Goal: Information Seeking & Learning: Check status

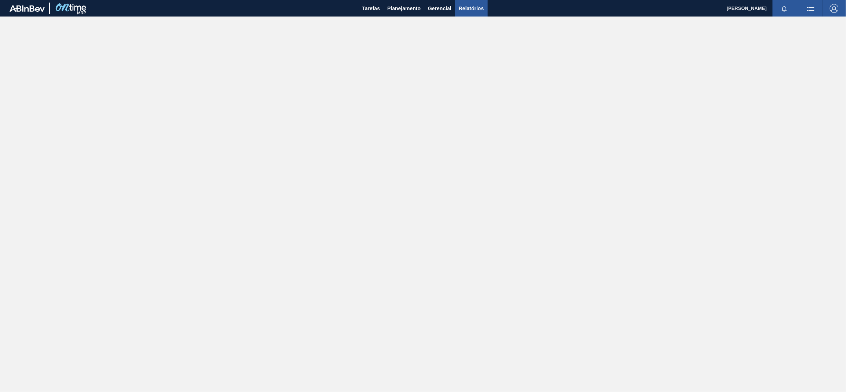
click at [477, 7] on span "Relatórios" at bounding box center [471, 8] width 25 height 9
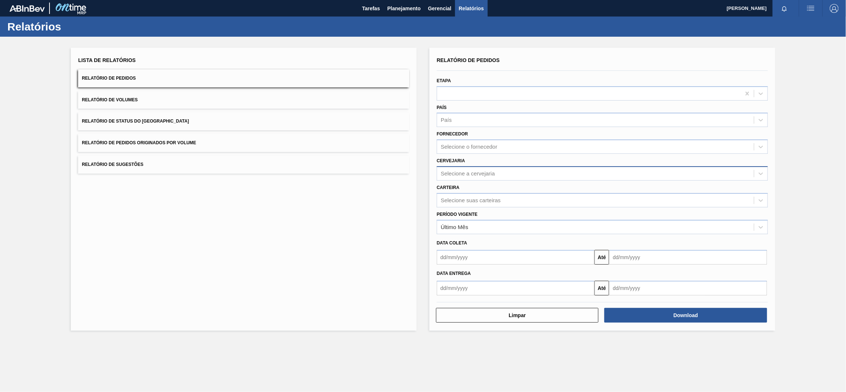
click at [484, 173] on div "Selecione a cervejaria" at bounding box center [468, 173] width 54 height 6
type input "br15"
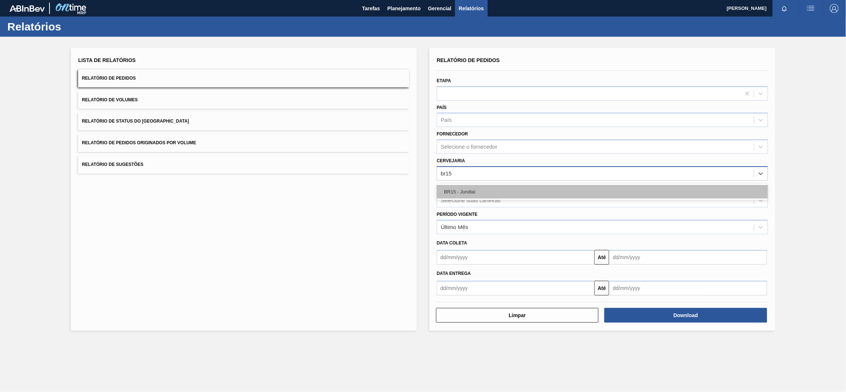
click at [477, 190] on div "BR15 - Jundiaí" at bounding box center [602, 192] width 331 height 14
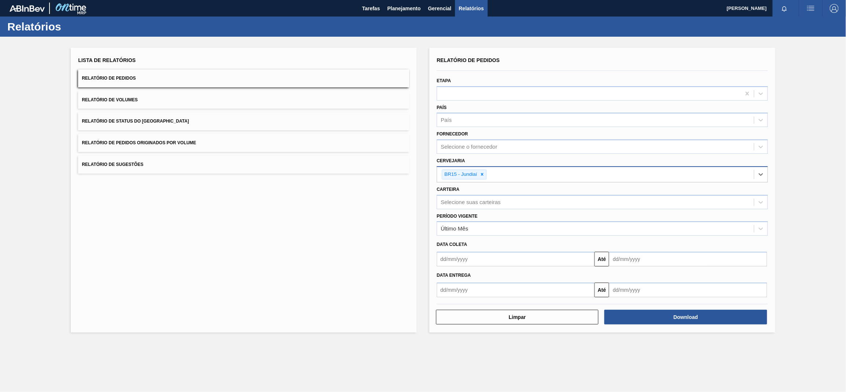
click at [534, 259] on input "text" at bounding box center [516, 259] width 158 height 15
click at [471, 343] on div "26" at bounding box center [469, 348] width 10 height 10
type input "[DATE]"
click at [647, 263] on input "text" at bounding box center [688, 259] width 158 height 15
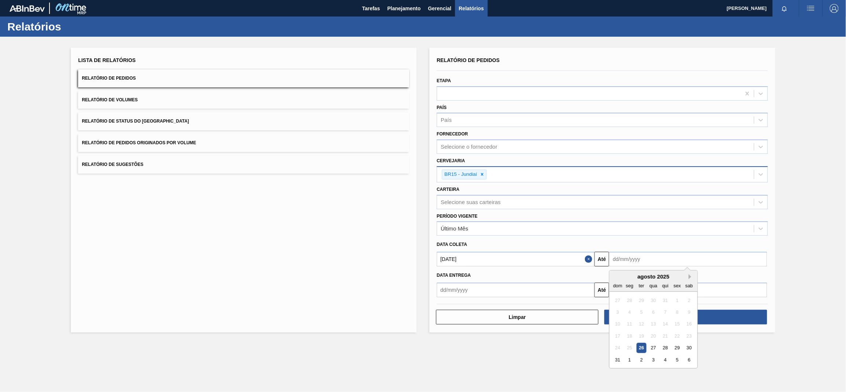
click at [690, 275] on button "Next Month" at bounding box center [691, 276] width 5 height 5
click at [641, 347] on div "30" at bounding box center [642, 348] width 10 height 10
type input "[DATE]"
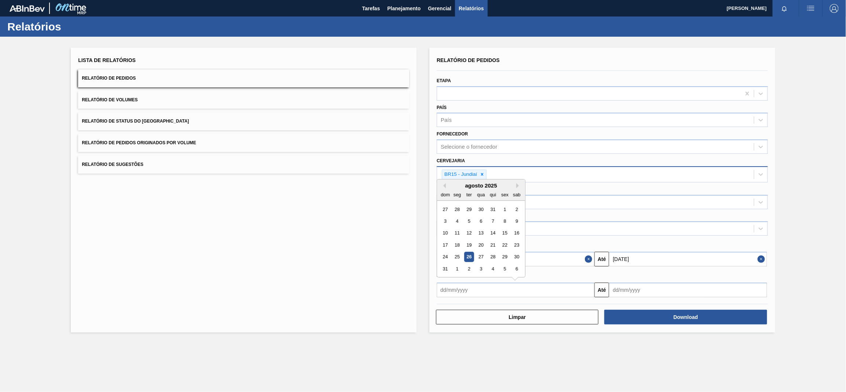
click at [544, 288] on input "text" at bounding box center [516, 289] width 158 height 15
click at [472, 255] on div "26" at bounding box center [469, 257] width 10 height 10
type input "[DATE]"
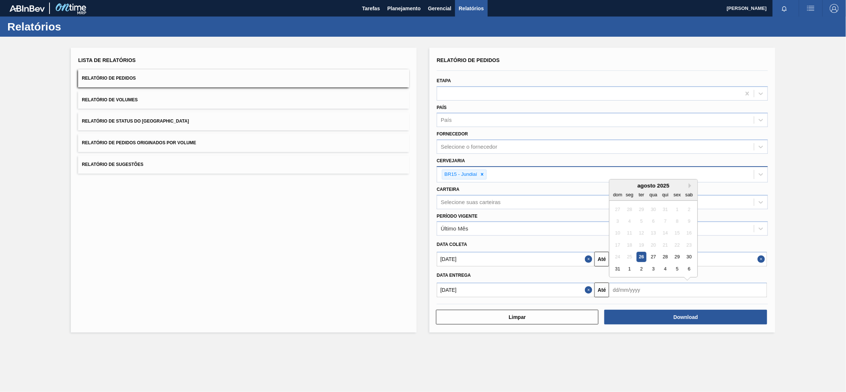
click at [651, 287] on input "text" at bounding box center [688, 289] width 158 height 15
click at [690, 183] on button "Next Month" at bounding box center [691, 185] width 5 height 5
click at [640, 257] on div "30" at bounding box center [642, 257] width 10 height 10
type input "[DATE]"
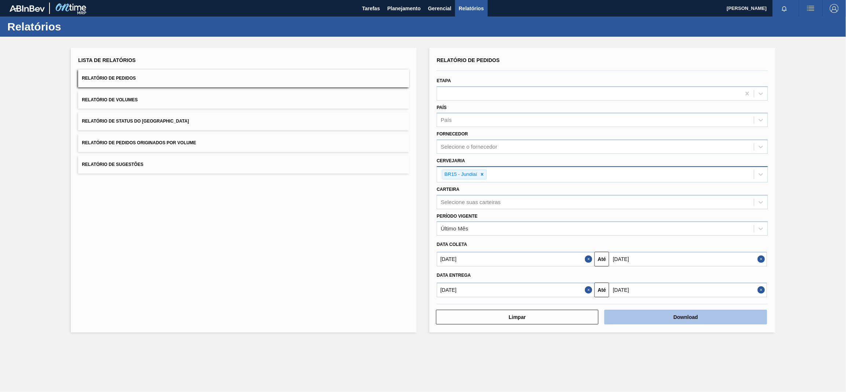
click at [667, 314] on button "Download" at bounding box center [685, 316] width 162 height 15
click at [166, 142] on span "Relatório de Pedidos Originados por Volume" at bounding box center [139, 142] width 114 height 5
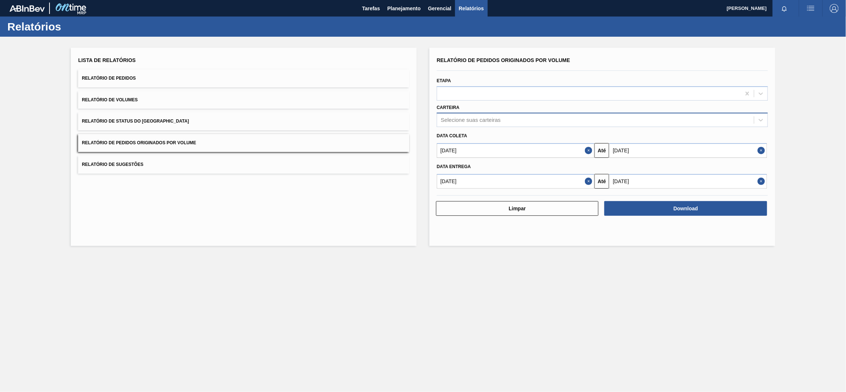
click at [495, 117] on div "Selecione suas carteiras" at bounding box center [471, 120] width 60 height 6
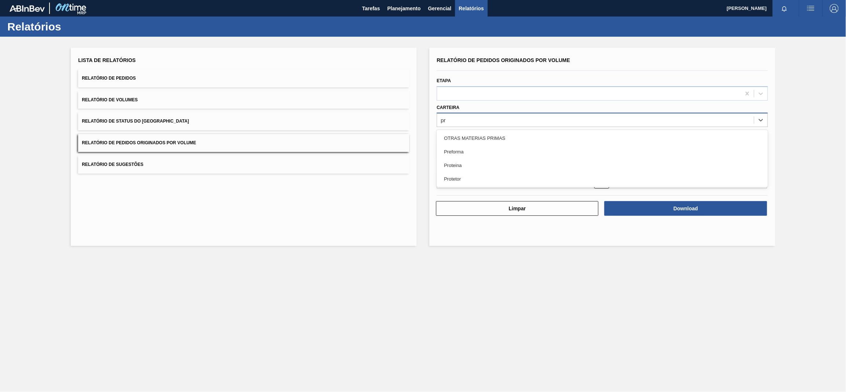
type input "pre"
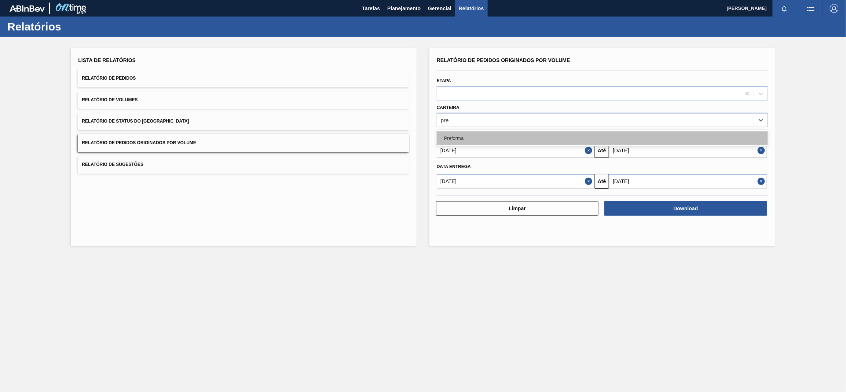
click at [507, 134] on div "Preforma" at bounding box center [602, 138] width 331 height 14
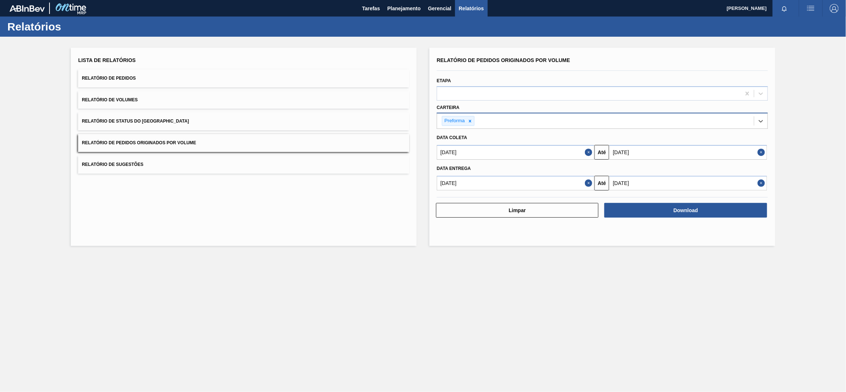
click at [588, 151] on button "Close" at bounding box center [590, 152] width 10 height 15
click at [586, 183] on button "Close" at bounding box center [590, 183] width 10 height 15
click at [573, 153] on input "text" at bounding box center [516, 152] width 158 height 15
click at [444, 169] on button "Previous Month" at bounding box center [443, 169] width 5 height 5
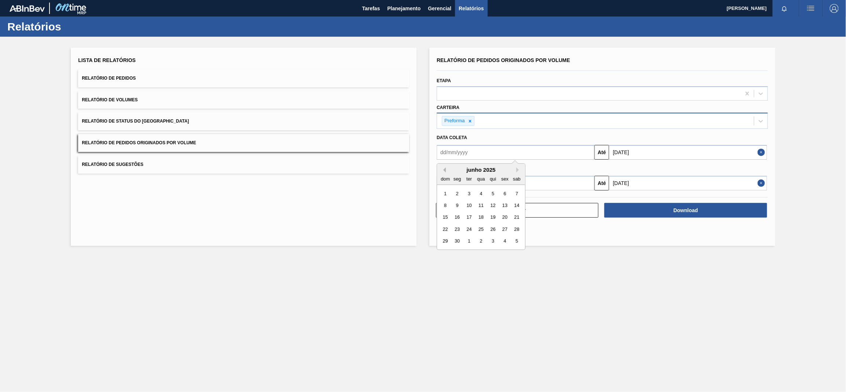
click at [444, 169] on button "Previous Month" at bounding box center [443, 169] width 5 height 5
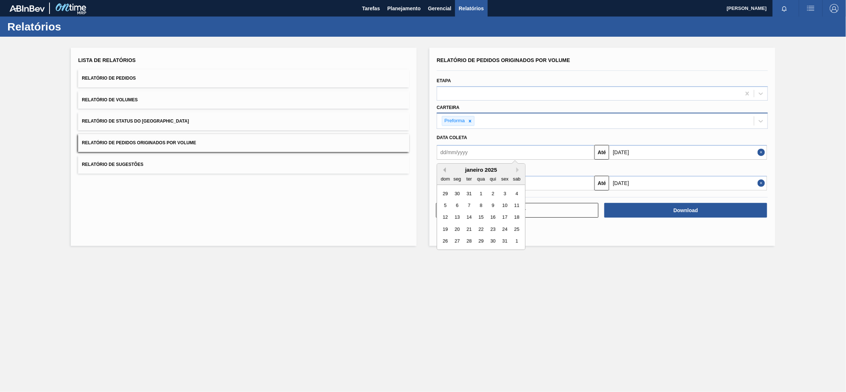
click at [444, 169] on button "Previous Month" at bounding box center [443, 169] width 5 height 5
click at [517, 168] on button "Next Month" at bounding box center [518, 169] width 5 height 5
click at [479, 191] on div "1" at bounding box center [481, 193] width 10 height 10
type input "[DATE]"
click at [537, 177] on input "text" at bounding box center [516, 183] width 158 height 15
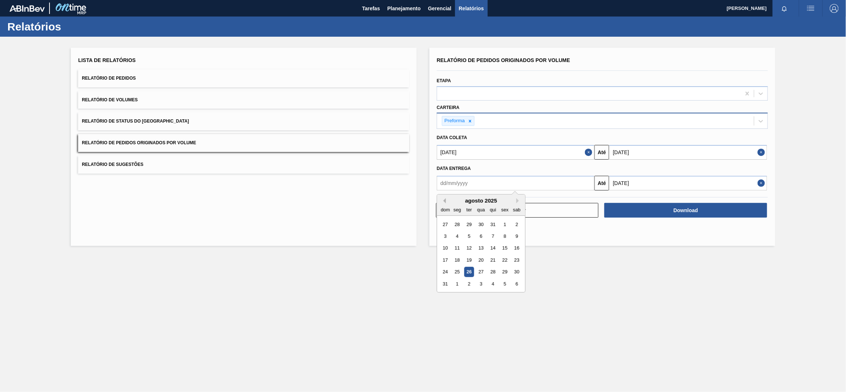
click at [443, 199] on button "Previous Month" at bounding box center [443, 200] width 5 height 5
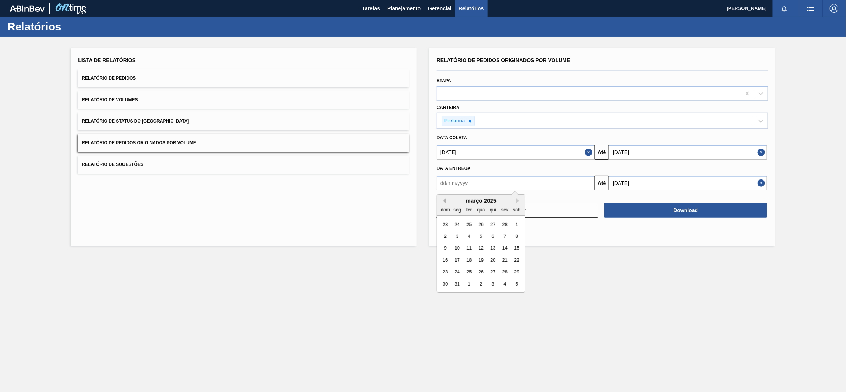
click at [443, 199] on button "Previous Month" at bounding box center [443, 200] width 5 height 5
click at [483, 221] on div "1" at bounding box center [481, 224] width 10 height 10
type input "[DATE]"
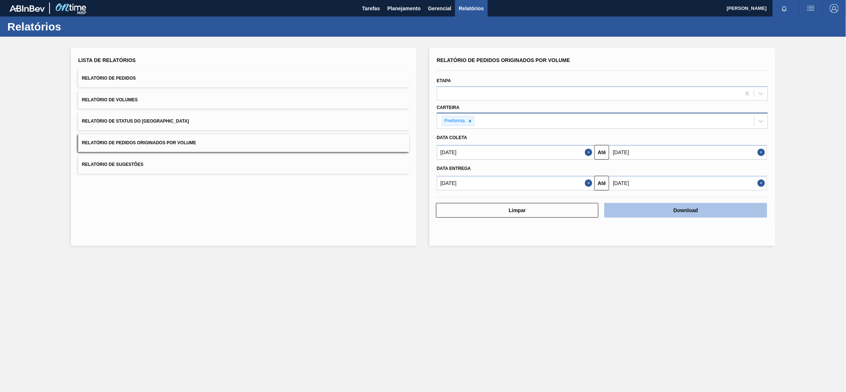
click at [663, 213] on button "Download" at bounding box center [685, 210] width 162 height 15
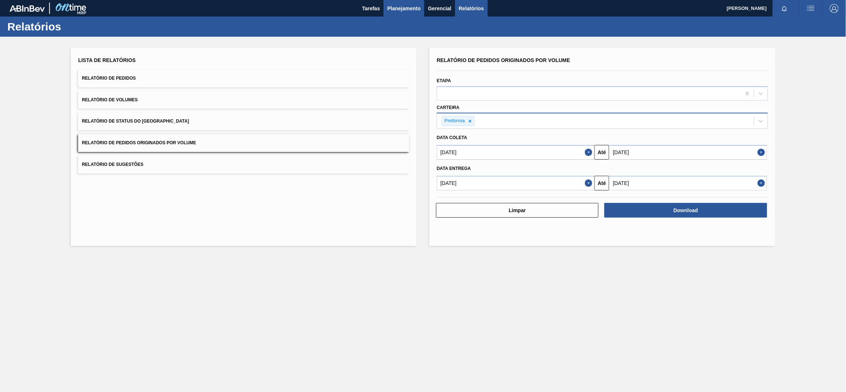
click at [401, 10] on span "Planejamento" at bounding box center [403, 8] width 33 height 9
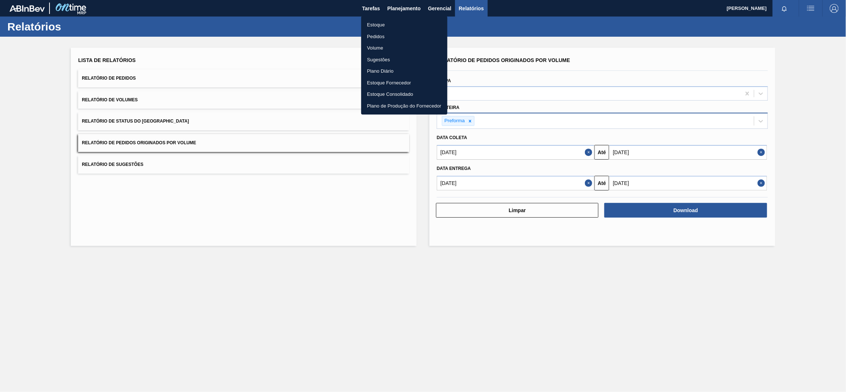
click at [384, 25] on li "Estoque" at bounding box center [404, 25] width 86 height 12
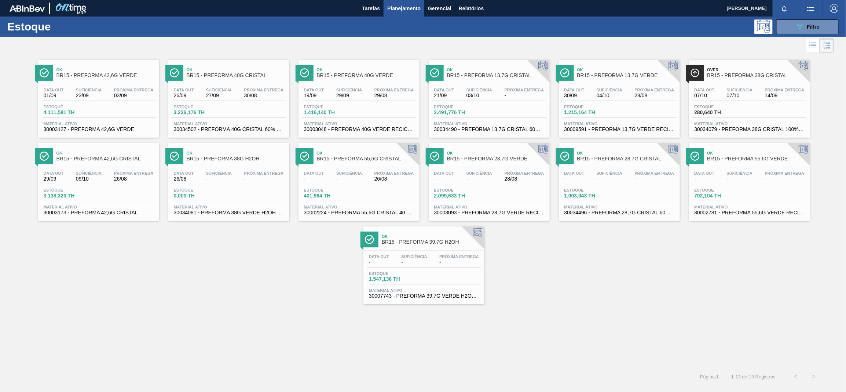
click at [127, 94] on span "03/09" at bounding box center [134, 96] width 40 height 6
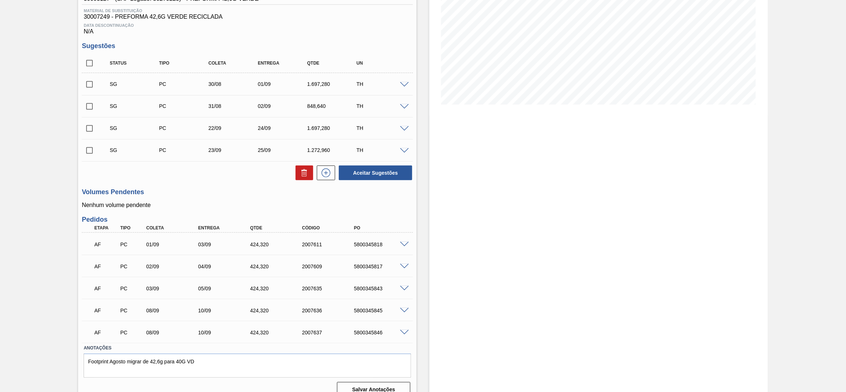
scroll to position [120, 0]
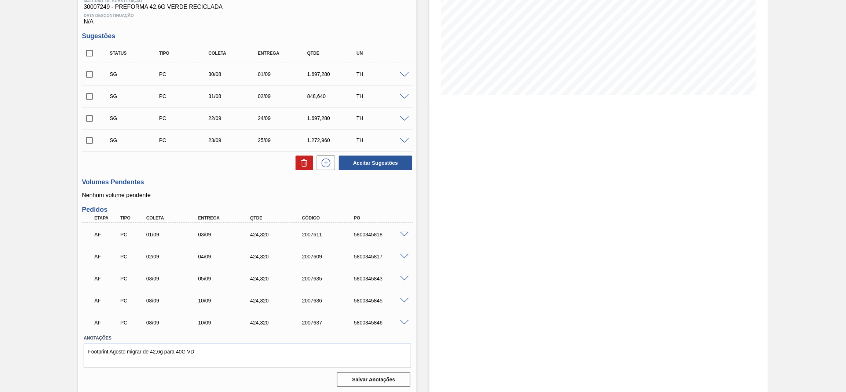
click at [400, 234] on span at bounding box center [404, 235] width 9 height 6
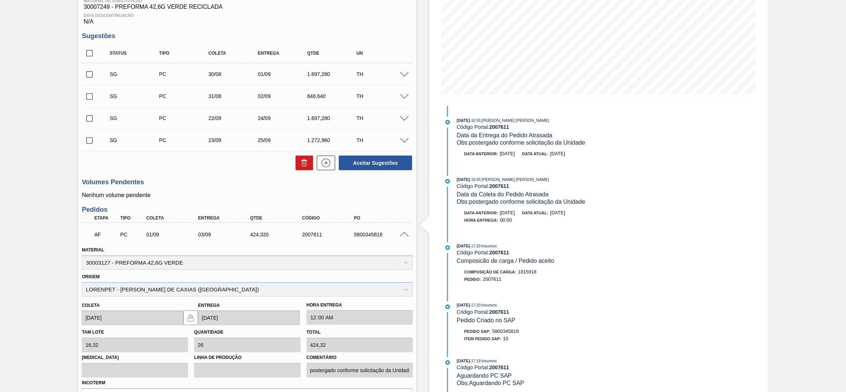
click at [401, 233] on span at bounding box center [404, 235] width 9 height 6
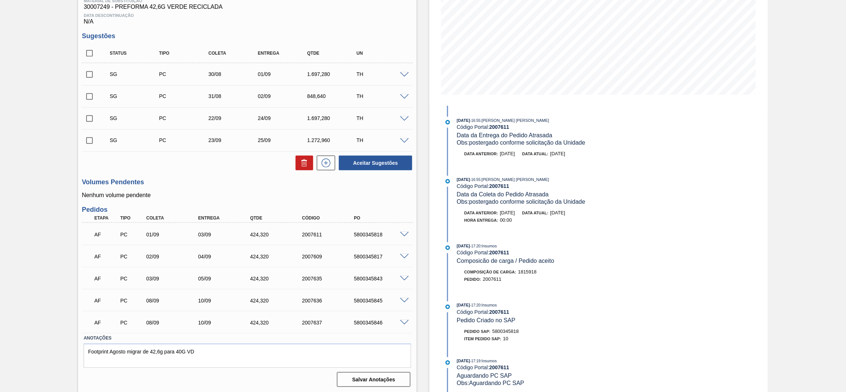
click at [404, 255] on span at bounding box center [404, 257] width 9 height 6
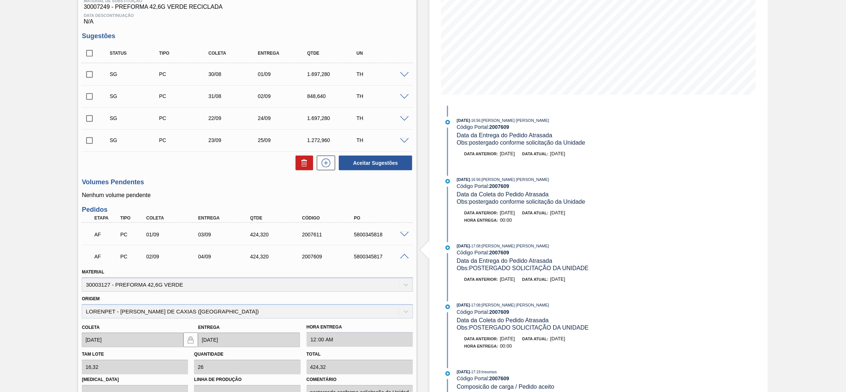
click at [404, 256] on span at bounding box center [404, 257] width 9 height 6
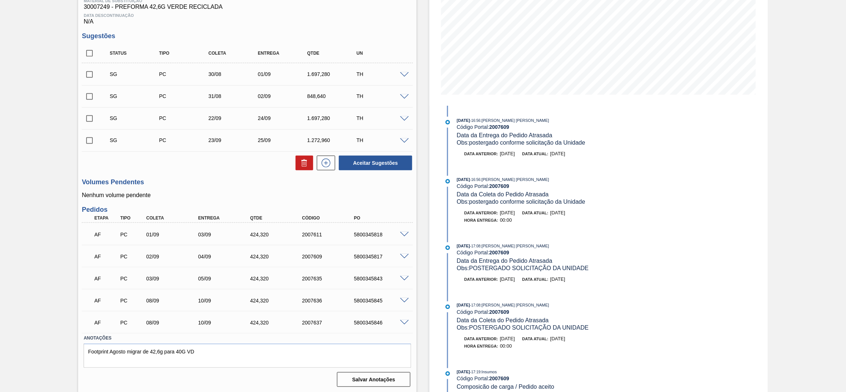
click at [404, 276] on span at bounding box center [404, 279] width 9 height 6
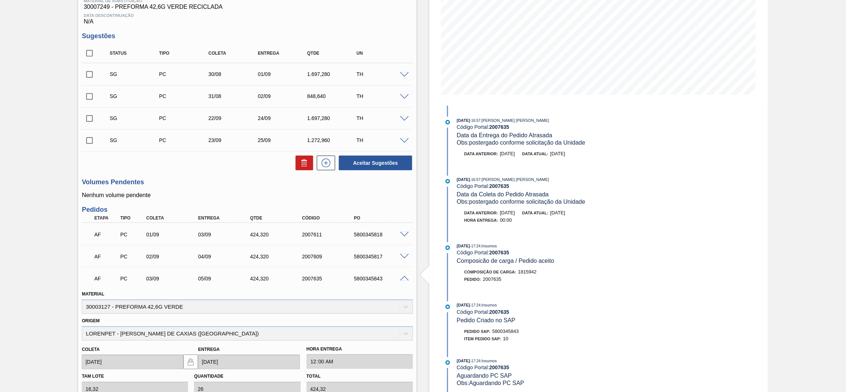
click at [404, 276] on span at bounding box center [404, 279] width 9 height 6
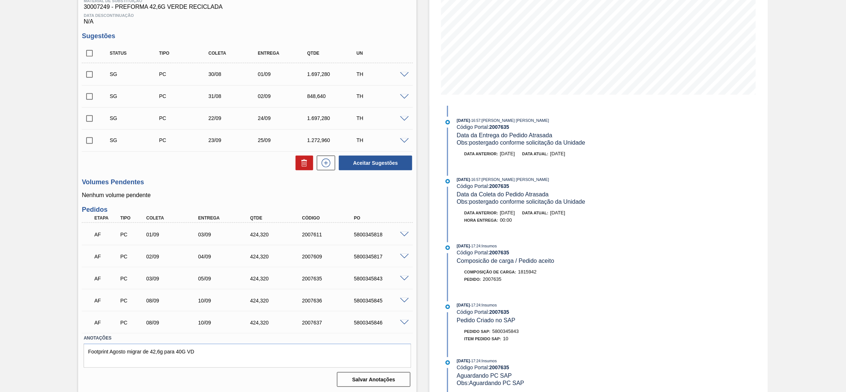
click at [403, 297] on div at bounding box center [405, 300] width 15 height 6
click at [403, 298] on span at bounding box center [404, 301] width 9 height 6
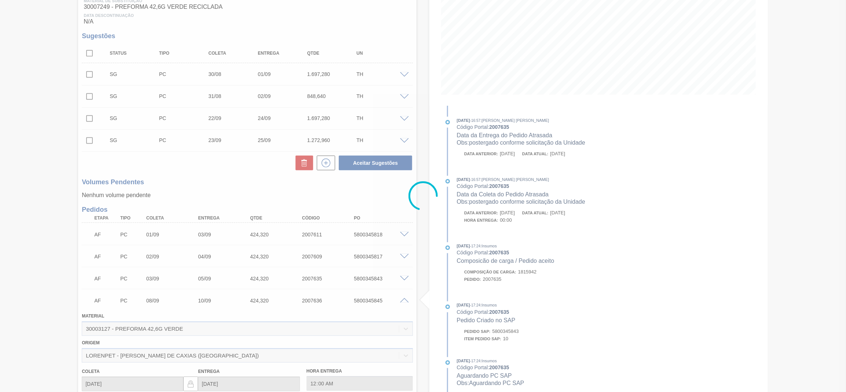
click at [403, 298] on div at bounding box center [423, 196] width 846 height 392
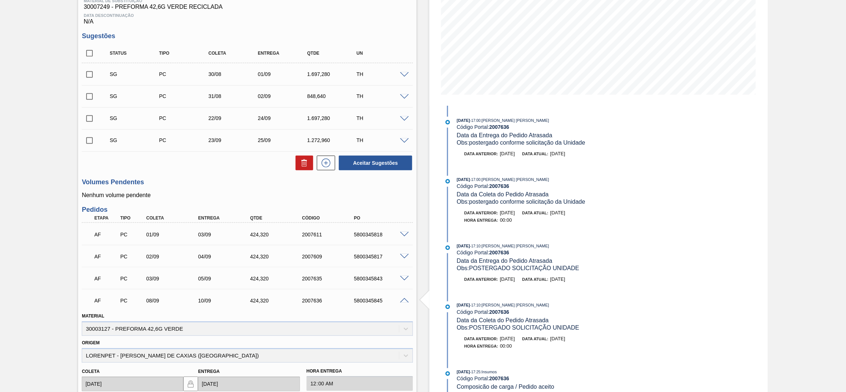
click at [402, 298] on span at bounding box center [404, 301] width 9 height 6
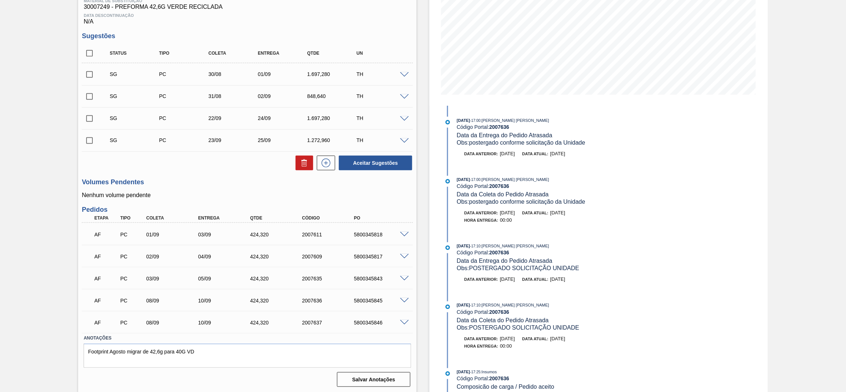
click at [403, 320] on span at bounding box center [404, 323] width 9 height 6
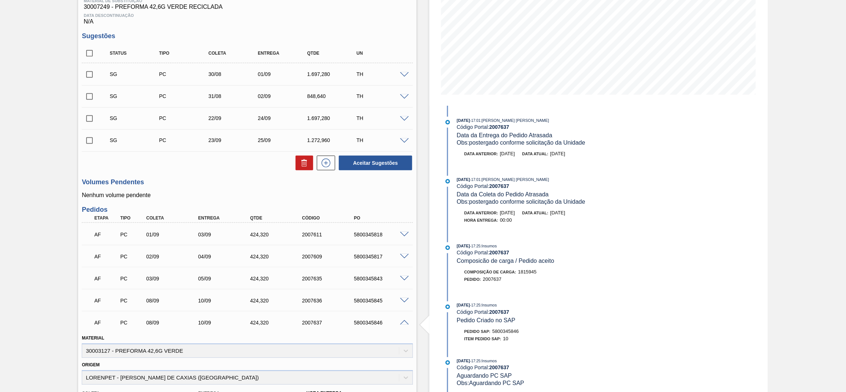
click at [403, 320] on span at bounding box center [404, 323] width 9 height 6
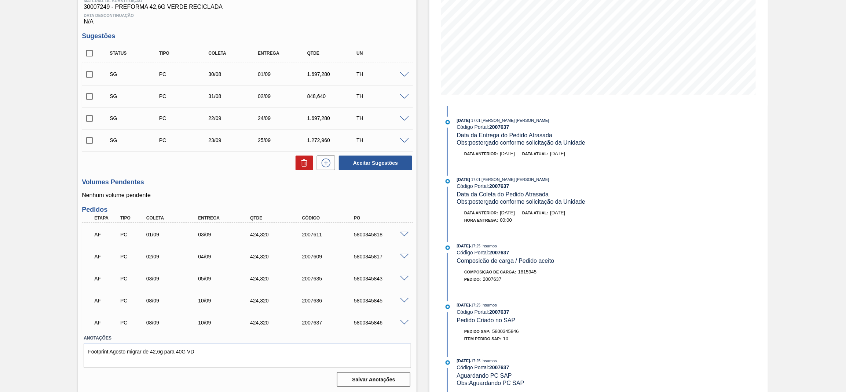
click at [403, 232] on span at bounding box center [404, 235] width 9 height 6
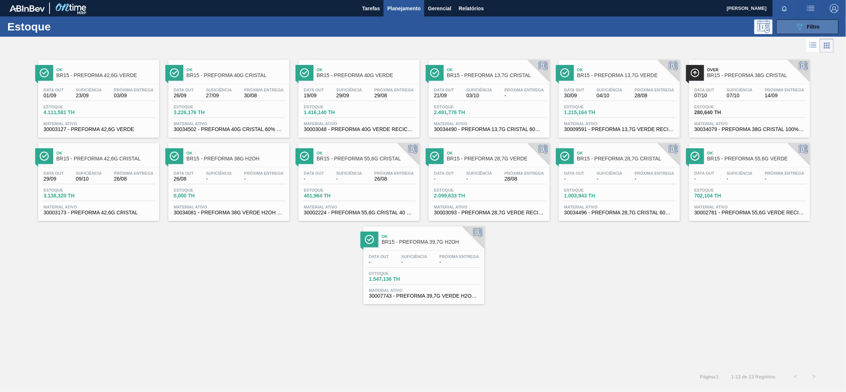
click at [798, 32] on button "089F7B8B-B2A5-4AFE-B5C0-19BA573D28AC Filtro" at bounding box center [807, 26] width 62 height 15
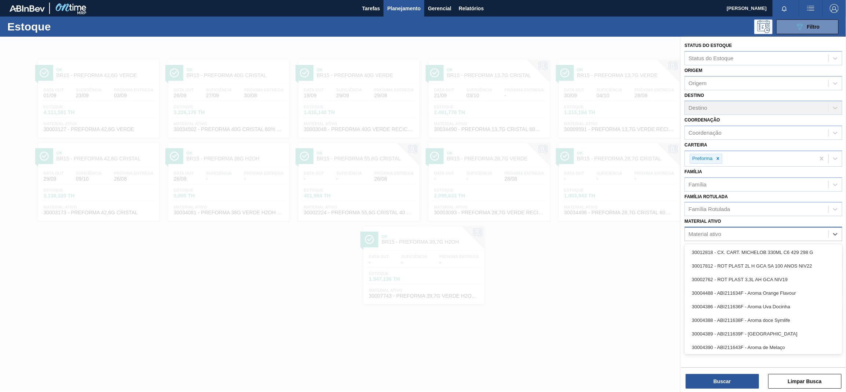
click at [733, 230] on div "Material ativo" at bounding box center [756, 234] width 143 height 11
paste ativo "30007249"
type ativo "30007249"
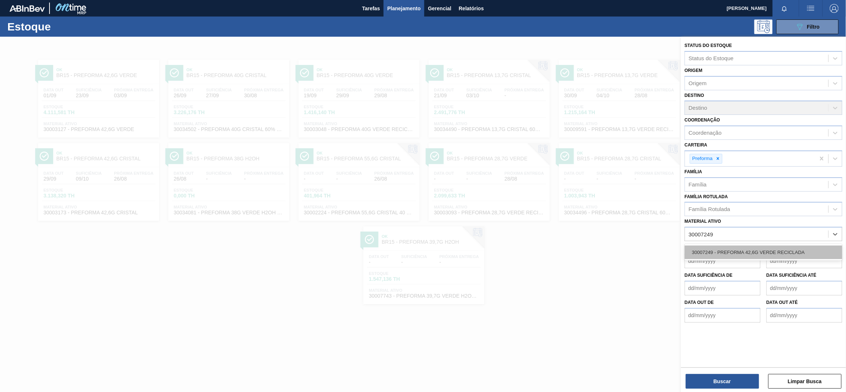
click at [743, 253] on div "30007249 - PREFORMA 42,6G VERDE RECICLADA" at bounding box center [764, 252] width 158 height 14
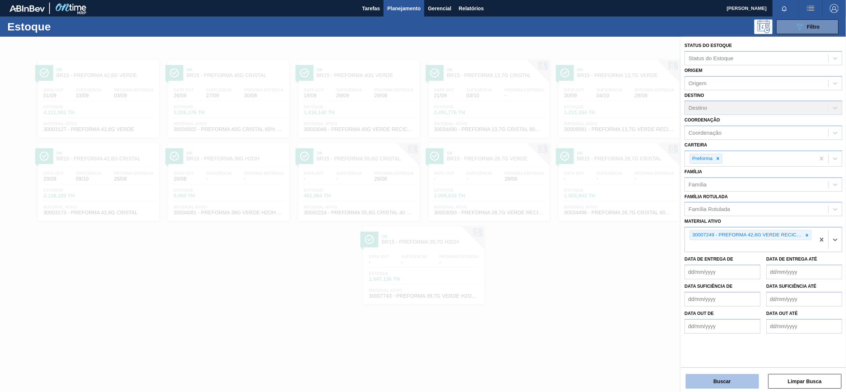
click at [737, 384] on button "Buscar" at bounding box center [722, 381] width 73 height 15
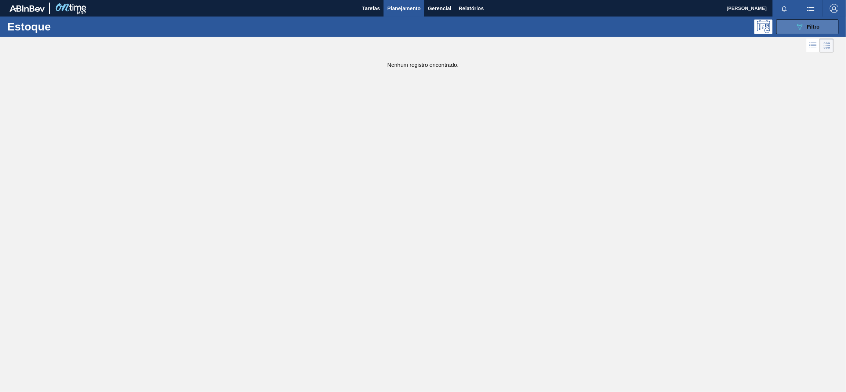
click at [805, 26] on div "089F7B8B-B2A5-4AFE-B5C0-19BA573D28AC Filtro" at bounding box center [807, 26] width 25 height 9
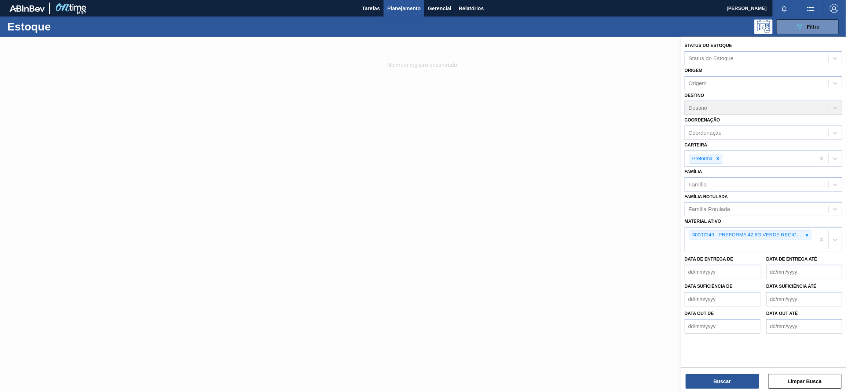
click at [501, 187] on div at bounding box center [423, 233] width 846 height 392
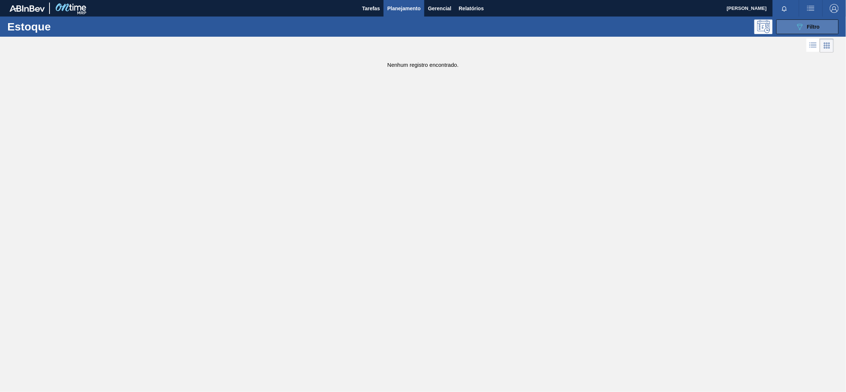
click at [800, 29] on icon "089F7B8B-B2A5-4AFE-B5C0-19BA573D28AC" at bounding box center [799, 26] width 9 height 9
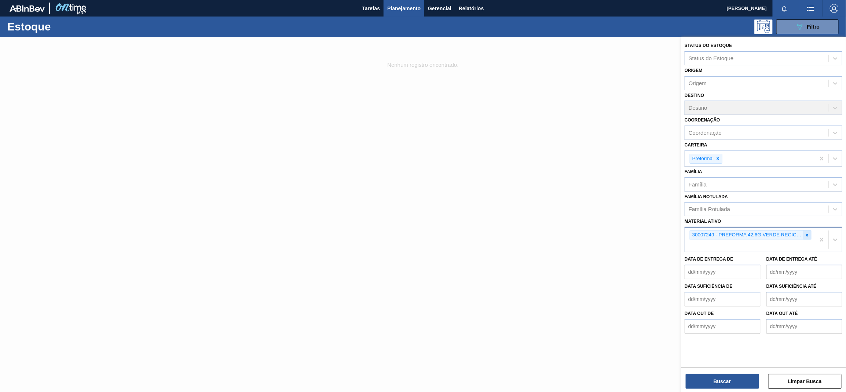
click at [809, 234] on icon at bounding box center [807, 234] width 5 height 5
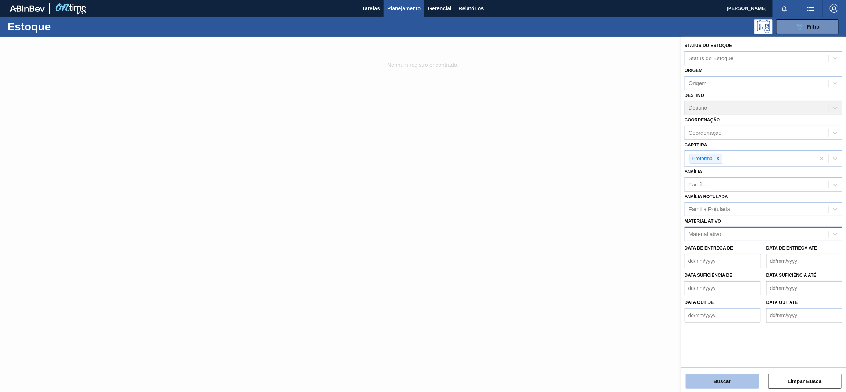
click at [748, 376] on button "Buscar" at bounding box center [722, 381] width 73 height 15
